Goal: Check status: Check status

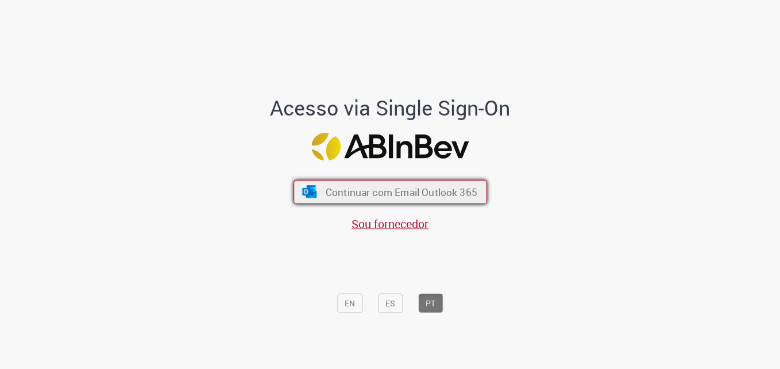
click at [376, 194] on span "Continuar com Email Outlook 365" at bounding box center [401, 191] width 152 height 13
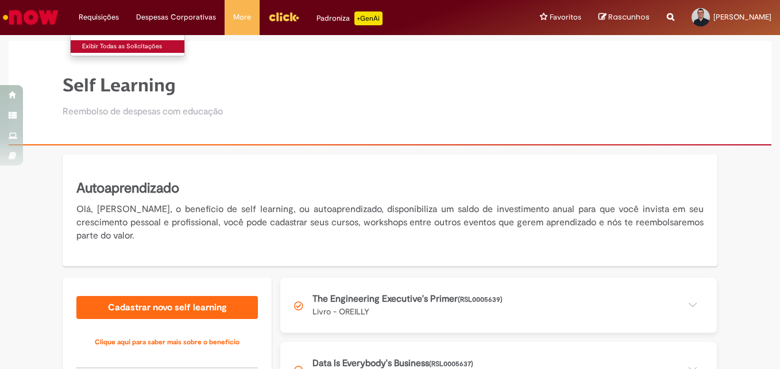
click at [105, 45] on link "Exibir Todas as Solicitações" at bounding box center [134, 46] width 126 height 13
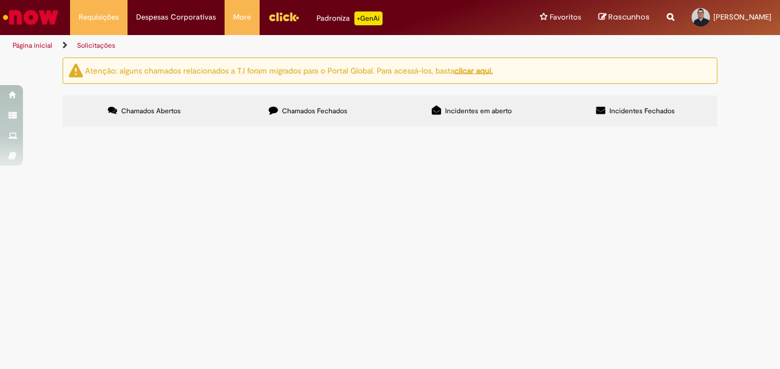
click at [304, 106] on span "Chamados Fechados" at bounding box center [314, 110] width 65 height 9
click at [0, 0] on span "Criação do dados bancários para solicitação de reembolso." at bounding box center [0, 0] width 0 height 0
click at [0, 0] on span "Cadastro de dados Bancários" at bounding box center [0, 0] width 0 height 0
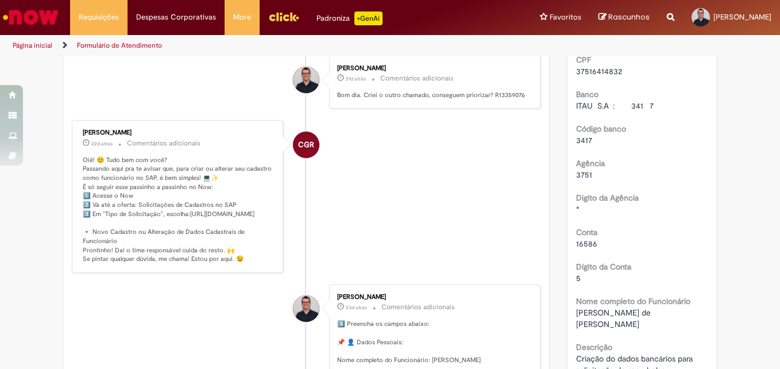
scroll to position [263, 0]
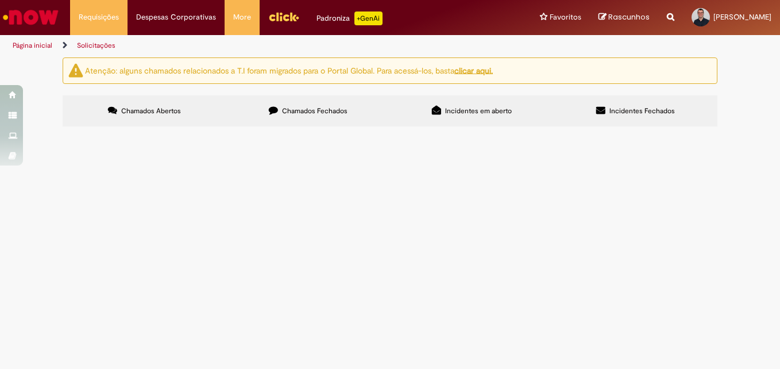
click at [321, 109] on span "Chamados Fechados" at bounding box center [314, 110] width 65 height 9
click at [0, 0] on span "Realizei a contratação de um serviço de IA generativa a pedido do diretor da to…" at bounding box center [0, 0] width 0 height 0
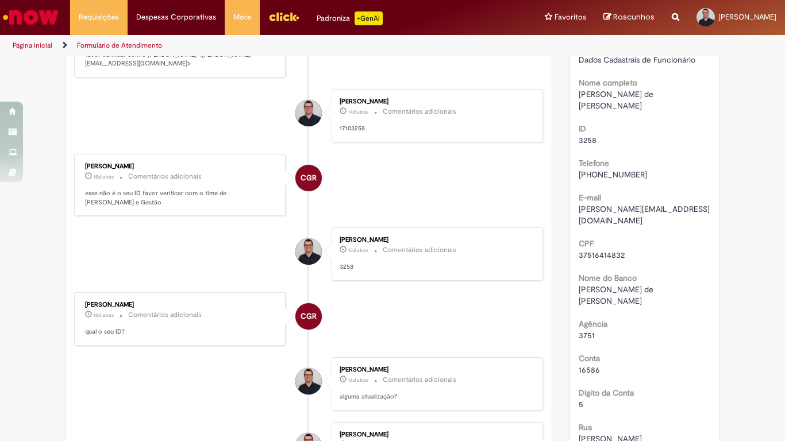
scroll to position [221, 0]
click at [718, 14] on span "[PERSON_NAME]" at bounding box center [747, 17] width 58 height 10
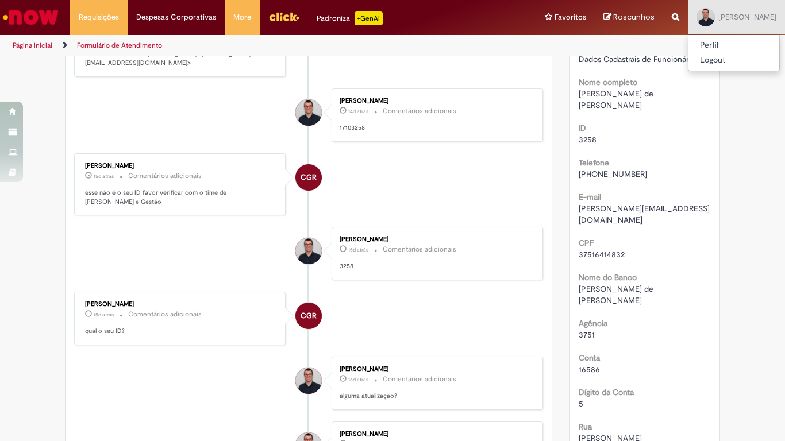
click at [766, 172] on div "Verificar Código de Barras Aguardando Aprovação Aguardando atendimento Expirado…" at bounding box center [392, 340] width 785 height 1008
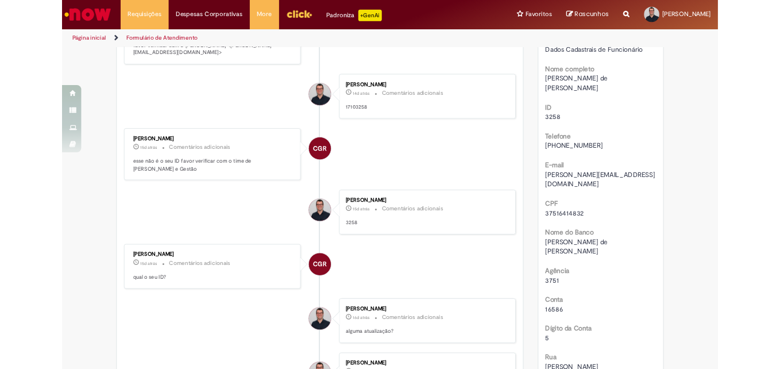
scroll to position [0, 0]
